Goal: Obtain resource: Obtain resource

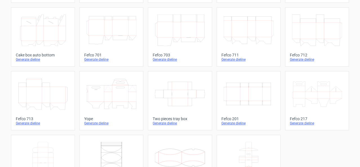
scroll to position [156, 0]
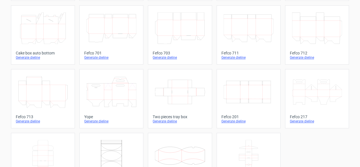
click at [231, 119] on div "Generate dieline" at bounding box center [248, 121] width 54 height 5
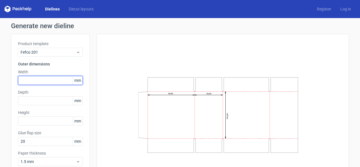
click at [37, 79] on input "text" at bounding box center [50, 80] width 65 height 9
type input "380"
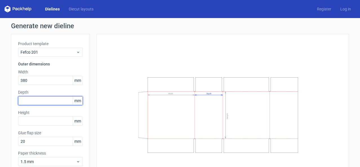
click at [30, 101] on input "text" at bounding box center [50, 100] width 65 height 9
type input "190"
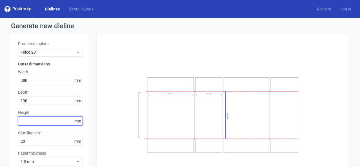
click at [55, 122] on input "text" at bounding box center [50, 120] width 65 height 9
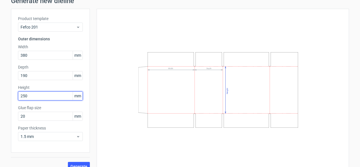
scroll to position [33, 0]
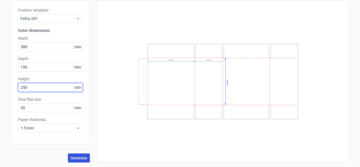
type input "250"
click at [76, 156] on span "Generate" at bounding box center [78, 158] width 17 height 4
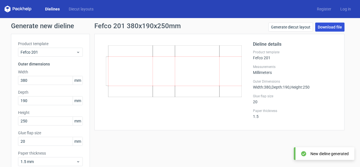
click at [338, 27] on link "Download file" at bounding box center [329, 27] width 29 height 9
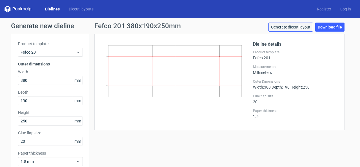
click at [285, 26] on link "Generate diecut layout" at bounding box center [290, 27] width 44 height 9
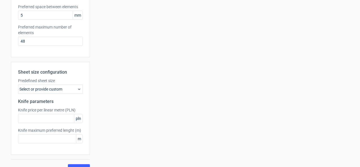
scroll to position [157, 0]
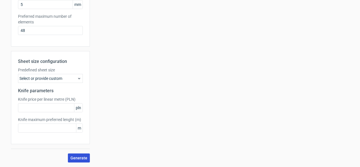
click at [72, 156] on span "Generate" at bounding box center [78, 158] width 17 height 4
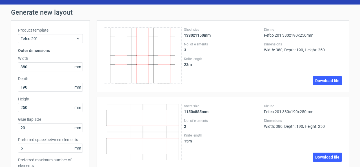
scroll to position [0, 0]
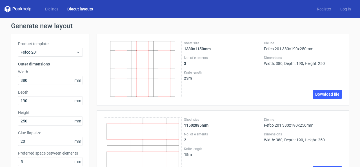
click at [23, 10] on icon at bounding box center [24, 8] width 2 height 3
click at [23, 6] on icon at bounding box center [18, 9] width 27 height 7
click at [54, 12] on link "Dielines" at bounding box center [52, 9] width 22 height 6
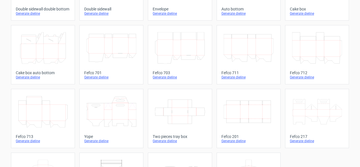
scroll to position [138, 0]
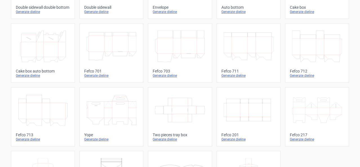
click at [241, 139] on div "Generate dieline" at bounding box center [248, 139] width 54 height 5
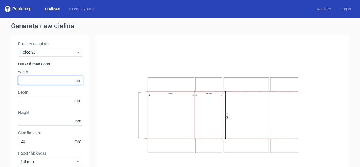
click at [41, 82] on input "text" at bounding box center [50, 80] width 65 height 9
type input "380"
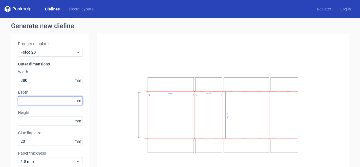
click at [55, 99] on input "text" at bounding box center [50, 100] width 65 height 9
type input "190"
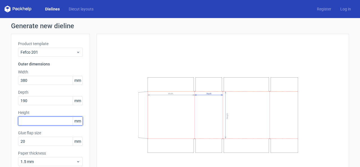
click at [41, 119] on input "text" at bounding box center [50, 120] width 65 height 9
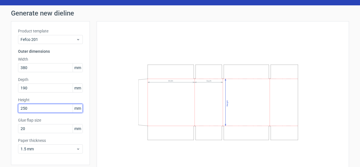
scroll to position [33, 0]
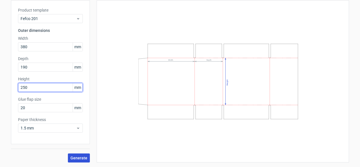
type input "250"
click at [68, 155] on button "Generate" at bounding box center [79, 157] width 22 height 9
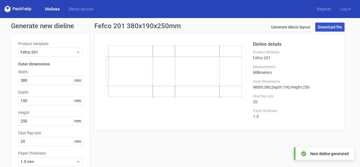
click at [323, 28] on link "Download file" at bounding box center [329, 27] width 29 height 9
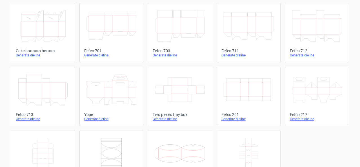
scroll to position [185, 0]
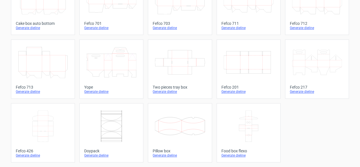
click at [238, 91] on div "Generate dieline" at bounding box center [248, 91] width 54 height 5
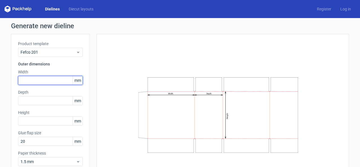
click at [34, 77] on input "text" at bounding box center [50, 80] width 65 height 9
type input "380"
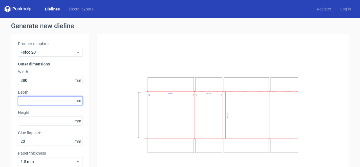
click at [38, 104] on input "text" at bounding box center [50, 100] width 65 height 9
type input "190"
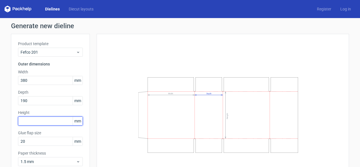
click at [54, 121] on input "text" at bounding box center [50, 120] width 65 height 9
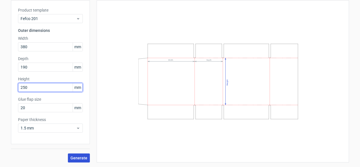
type input "250"
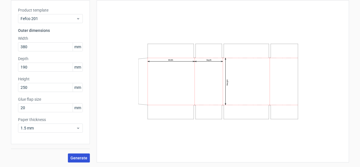
click at [84, 158] on span "Generate" at bounding box center [78, 158] width 17 height 4
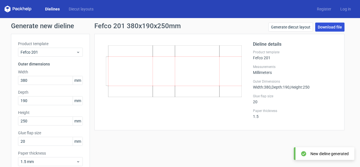
click at [324, 24] on link "Download file" at bounding box center [329, 27] width 29 height 9
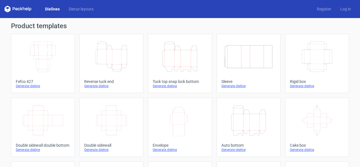
click at [80, 12] on div "Dielines Diecut layouts" at bounding box center [51, 9] width 93 height 7
click at [80, 10] on link "Diecut layouts" at bounding box center [81, 9] width 34 height 6
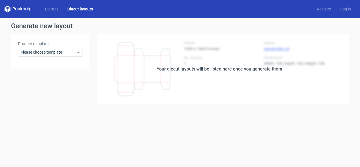
click at [62, 12] on div "Dielines Diecut layouts" at bounding box center [51, 9] width 93 height 7
click at [58, 11] on link "Dielines" at bounding box center [52, 9] width 22 height 6
